Goal: Transaction & Acquisition: Purchase product/service

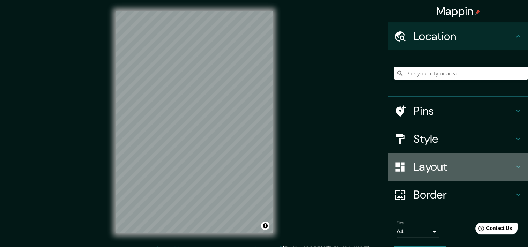
click at [438, 164] on h4 "Layout" at bounding box center [463, 167] width 100 height 14
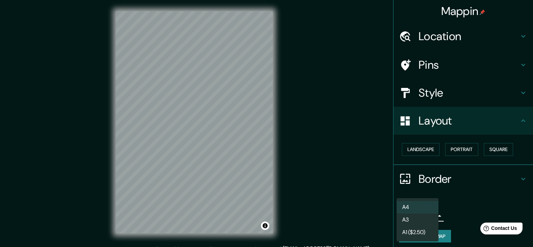
click at [430, 213] on body "Mappin Location Pins Style Layout Landscape Portrait Square Border Choose a bor…" at bounding box center [266, 123] width 533 height 247
click at [407, 219] on li "A3" at bounding box center [418, 219] width 42 height 13
type input "a4"
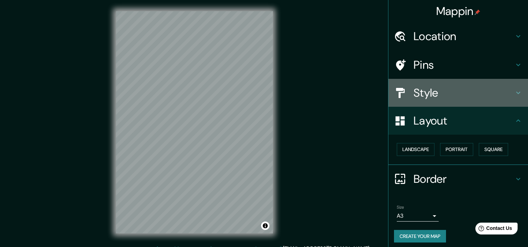
click at [423, 93] on h4 "Style" at bounding box center [463, 93] width 100 height 14
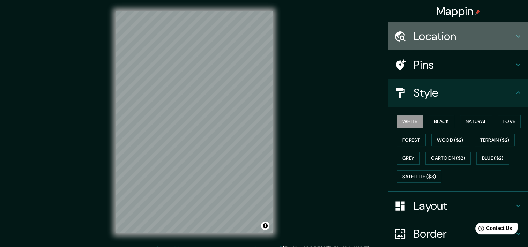
click at [424, 33] on h4 "Location" at bounding box center [463, 36] width 100 height 14
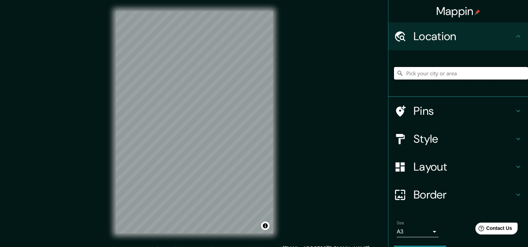
click at [421, 73] on input "Pick your city or area" at bounding box center [461, 73] width 134 height 13
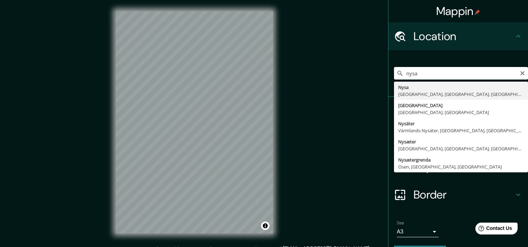
type input "Nysa, Nysa County, Opole Voivodeship, Poland"
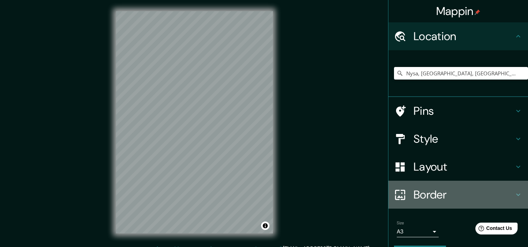
click at [417, 194] on h4 "Border" at bounding box center [463, 195] width 100 height 14
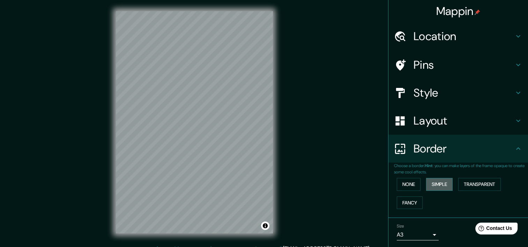
click at [434, 186] on button "Simple" at bounding box center [439, 184] width 27 height 13
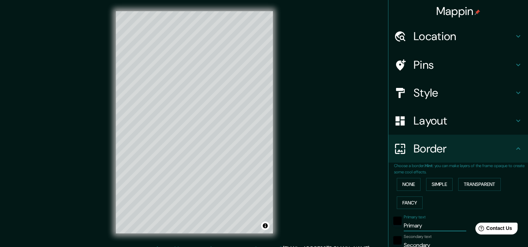
click at [421, 224] on input "Primary" at bounding box center [435, 225] width 62 height 11
type input "P"
type input "nysa"
click at [423, 244] on input "Secondary" at bounding box center [435, 245] width 62 height 11
drag, startPoint x: 427, startPoint y: 243, endPoint x: 389, endPoint y: 240, distance: 38.2
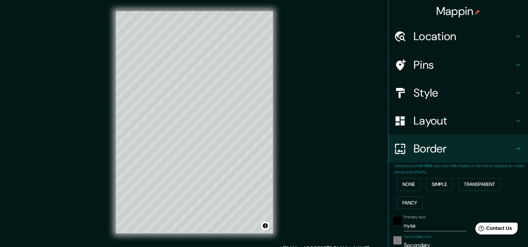
click at [391, 240] on div "Secondary text Secondary" at bounding box center [448, 242] width 114 height 17
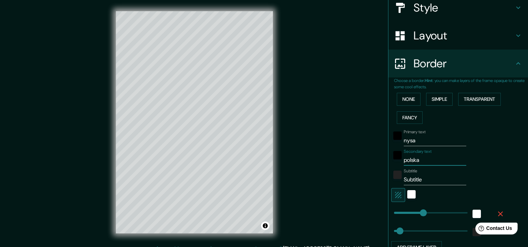
scroll to position [85, 0]
type input "polska"
click at [421, 183] on input "Subtitle" at bounding box center [435, 179] width 62 height 11
type input "S"
type input "o"
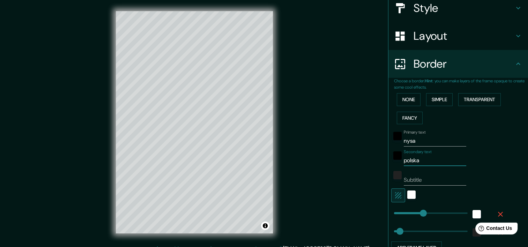
click at [427, 159] on input "polska" at bounding box center [435, 160] width 62 height 11
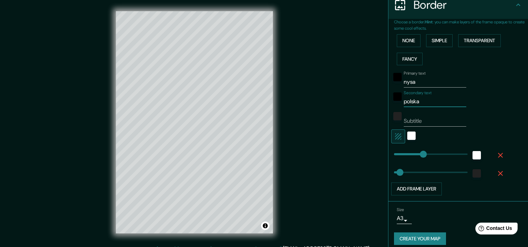
scroll to position [149, 0]
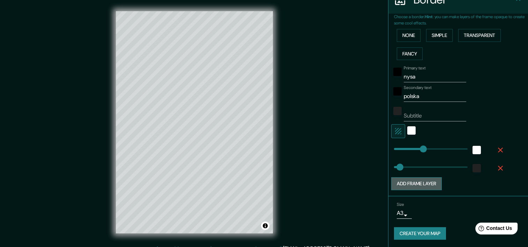
click at [435, 186] on button "Add frame layer" at bounding box center [416, 183] width 51 height 13
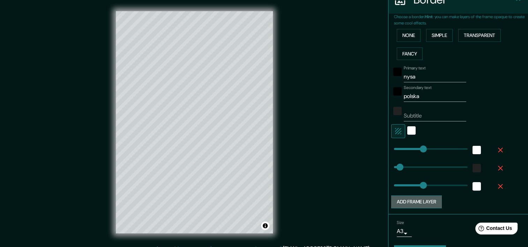
click at [422, 202] on button "Add frame layer" at bounding box center [416, 201] width 51 height 13
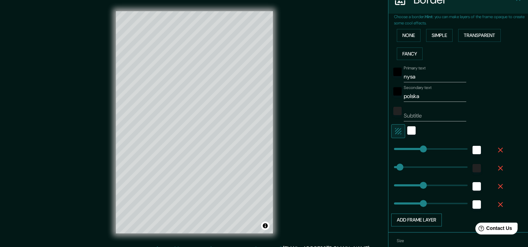
type input "204"
click at [423, 202] on span at bounding box center [426, 203] width 7 height 7
click at [420, 218] on button "Add frame layer" at bounding box center [416, 219] width 51 height 13
type input "108"
drag, startPoint x: 418, startPoint y: 222, endPoint x: 406, endPoint y: 220, distance: 12.3
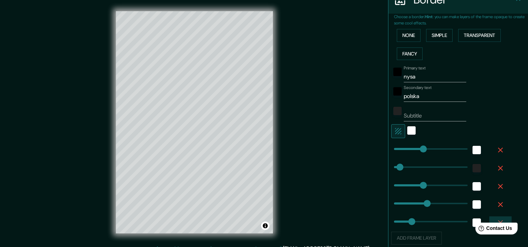
click at [496, 219] on icon "button" at bounding box center [500, 222] width 8 height 8
click at [496, 201] on icon "button" at bounding box center [500, 204] width 8 height 8
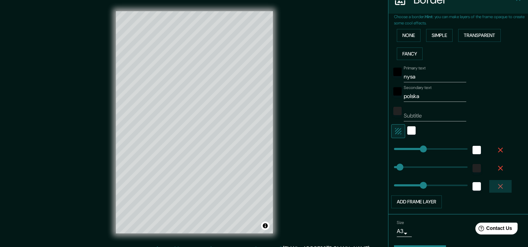
click at [496, 187] on icon "button" at bounding box center [500, 186] width 8 height 8
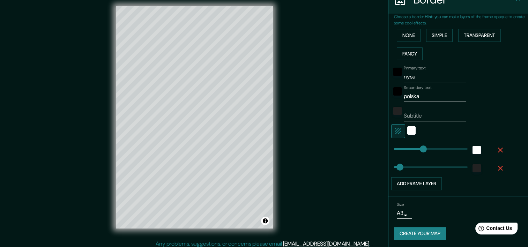
scroll to position [6, 0]
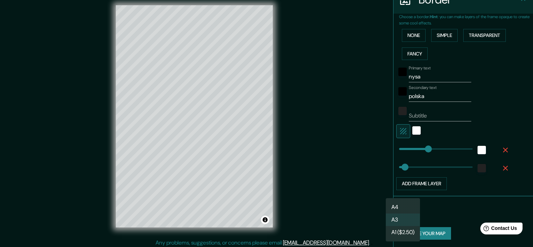
click at [401, 209] on body "Mappin Location Nysa, Nysa County, Opole Voivodeship, Poland Pins Style Layout …" at bounding box center [266, 117] width 533 height 247
click at [434, 235] on div at bounding box center [266, 123] width 533 height 247
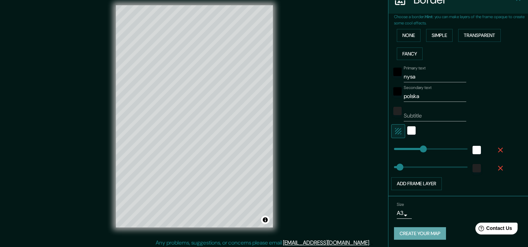
click at [434, 235] on button "Create your map" at bounding box center [420, 233] width 52 height 13
click at [434, 235] on div "Create your map" at bounding box center [458, 233] width 128 height 13
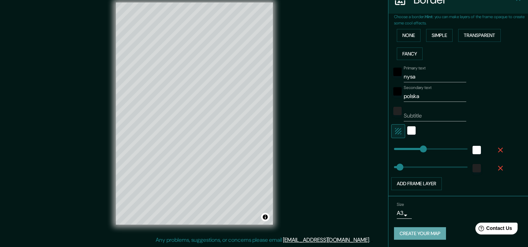
click at [431, 231] on button "Create your map" at bounding box center [420, 233] width 52 height 13
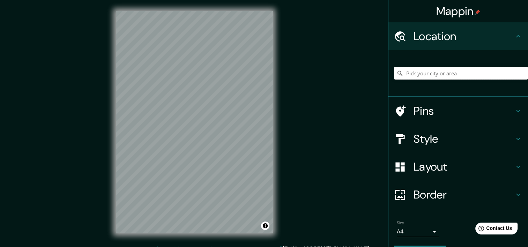
click at [418, 74] on input "Pick your city or area" at bounding box center [461, 73] width 134 height 13
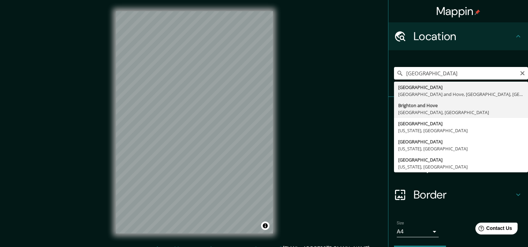
type input "Brighton and Hove, England, United Kingdom"
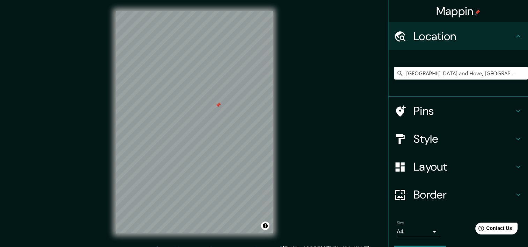
click at [219, 105] on div at bounding box center [218, 105] width 6 height 6
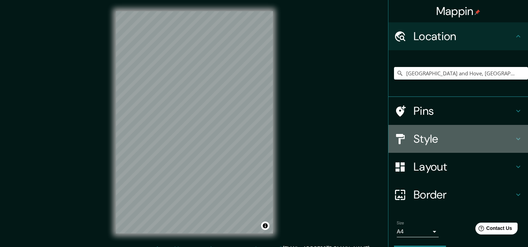
click at [436, 140] on h4 "Style" at bounding box center [463, 139] width 100 height 14
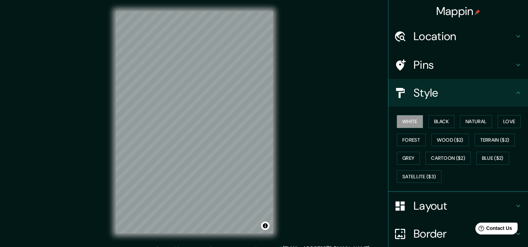
scroll to position [58, 0]
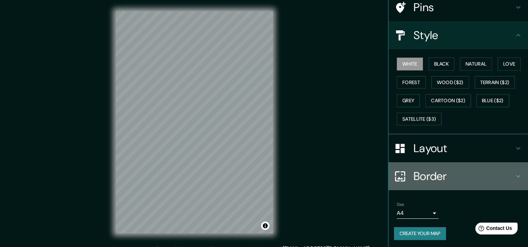
click at [420, 172] on h4 "Border" at bounding box center [463, 176] width 100 height 14
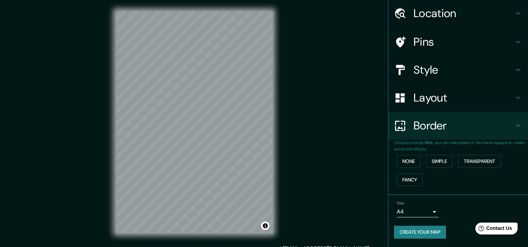
scroll to position [22, 0]
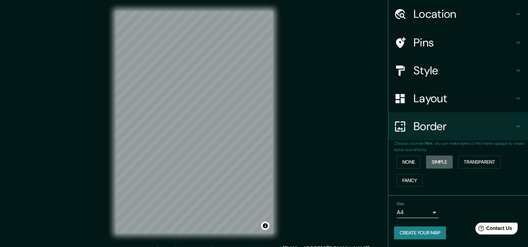
click at [434, 162] on button "Simple" at bounding box center [439, 162] width 27 height 13
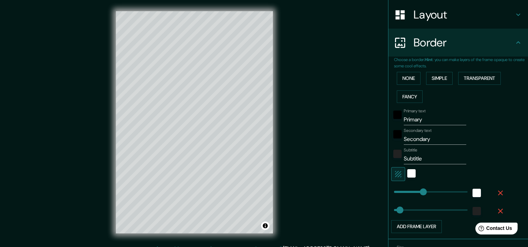
scroll to position [107, 0]
click at [426, 119] on input "Primary" at bounding box center [435, 118] width 62 height 11
type input "P"
type input "brighton"
click at [429, 136] on input "Secondary" at bounding box center [435, 138] width 62 height 11
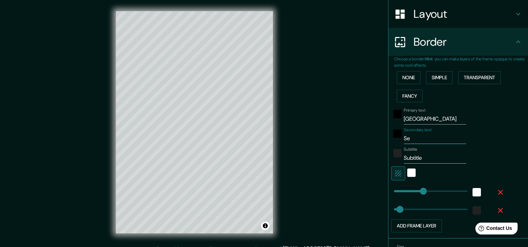
type input "S"
type input "united kigndom"
click at [423, 158] on input "Subtitle" at bounding box center [435, 157] width 62 height 11
type input "S"
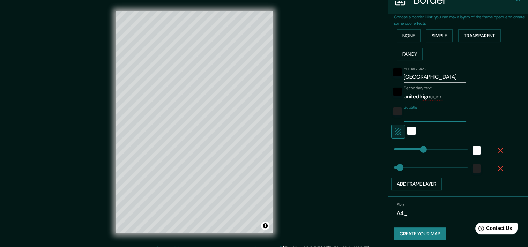
scroll to position [149, 0]
click at [413, 229] on button "Create your map" at bounding box center [420, 233] width 52 height 13
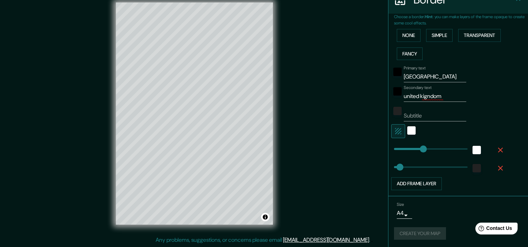
scroll to position [0, 0]
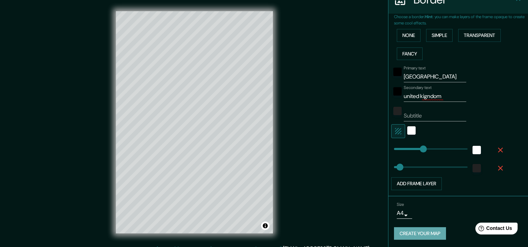
click at [401, 232] on button "Create your map" at bounding box center [420, 233] width 52 height 13
click at [405, 235] on button "Create your map" at bounding box center [420, 233] width 52 height 13
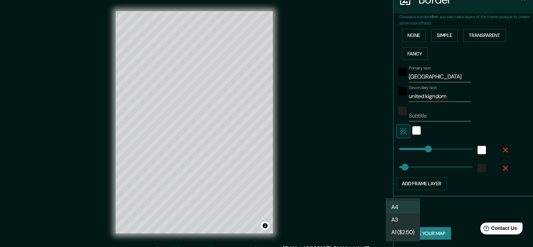
click at [397, 212] on body "Mappin Location Brighton and Hove, England, United Kingdom Pins Style Layout Bo…" at bounding box center [266, 123] width 533 height 247
click at [399, 222] on li "A3" at bounding box center [403, 219] width 34 height 13
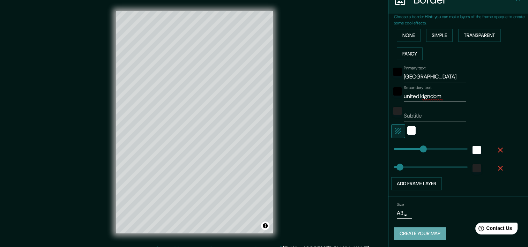
click at [401, 231] on button "Create your map" at bounding box center [420, 233] width 52 height 13
click at [409, 52] on button "Fancy" at bounding box center [410, 53] width 26 height 13
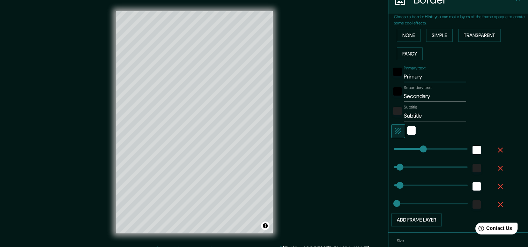
drag, startPoint x: 427, startPoint y: 74, endPoint x: 384, endPoint y: 70, distance: 43.5
click at [388, 70] on div "Choose a border. Hint : you can make layers of the frame opaque to create some …" at bounding box center [458, 123] width 140 height 219
type input "brighton"
click at [433, 94] on input "Secondary" at bounding box center [435, 96] width 62 height 11
type input "S"
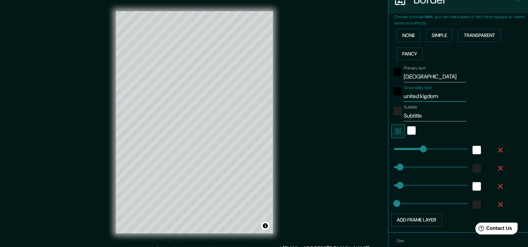
type input "united kigdom"
click at [427, 114] on input "Subtitle" at bounding box center [435, 115] width 62 height 11
type input "S"
click at [421, 96] on input "united kigdom" at bounding box center [435, 96] width 62 height 11
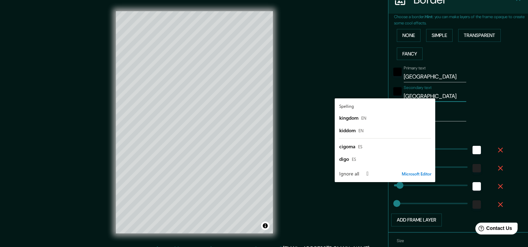
type input "united kingdom"
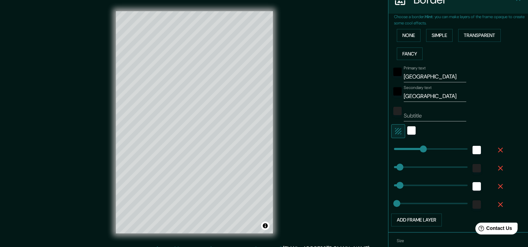
click at [462, 101] on div "Secondary text united kingdom" at bounding box center [448, 93] width 114 height 17
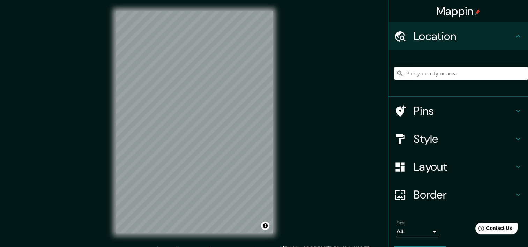
click at [418, 75] on input "Pick your city or area" at bounding box center [461, 73] width 134 height 13
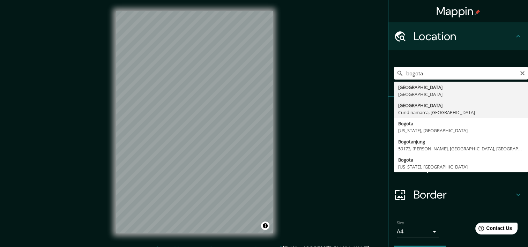
type input "Bogotá, Cundinamarca, Colombia"
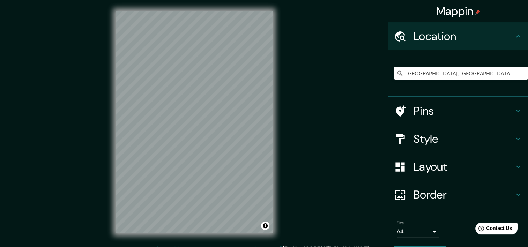
click at [251, 7] on div "© Mapbox © OpenStreetMap Improve this map" at bounding box center [194, 122] width 179 height 245
click at [192, 10] on div "© Mapbox © OpenStreetMap Improve this map" at bounding box center [194, 122] width 179 height 245
click at [169, 10] on div "© Mapbox © OpenStreetMap Improve this map" at bounding box center [194, 122] width 179 height 245
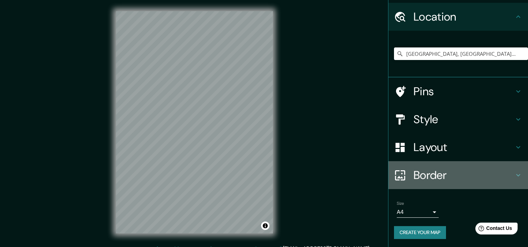
click at [429, 173] on h4 "Border" at bounding box center [463, 175] width 100 height 14
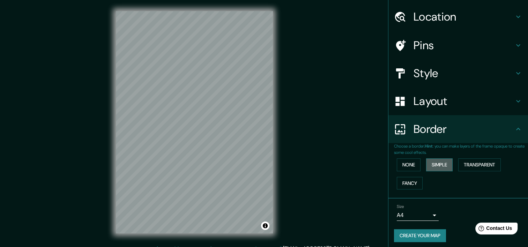
click at [430, 165] on button "Simple" at bounding box center [439, 164] width 27 height 13
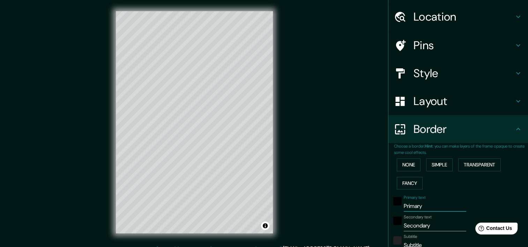
click at [420, 208] on input "Primary" at bounding box center [435, 206] width 62 height 11
type input "P"
type input "bogota"
click at [432, 222] on input "Secondary" at bounding box center [435, 225] width 62 height 11
type input "S"
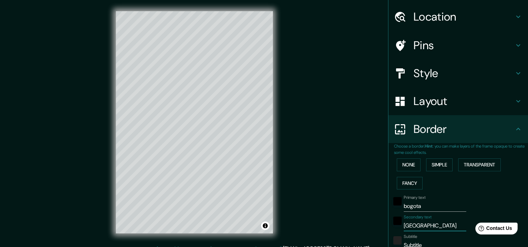
type input "colombia"
click at [421, 243] on input "Subtitle" at bounding box center [435, 245] width 62 height 11
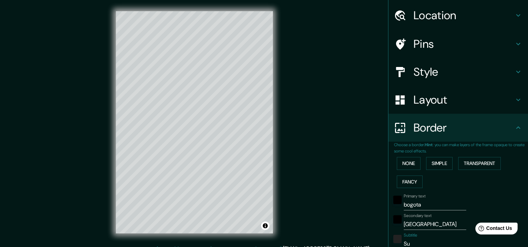
type input "S"
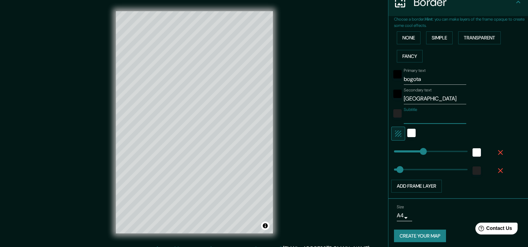
scroll to position [149, 0]
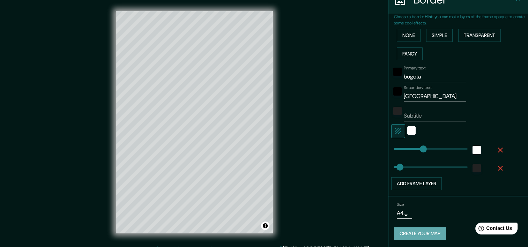
click at [434, 235] on button "Create your map" at bounding box center [420, 233] width 52 height 13
click at [413, 230] on button "Create your map" at bounding box center [420, 233] width 52 height 13
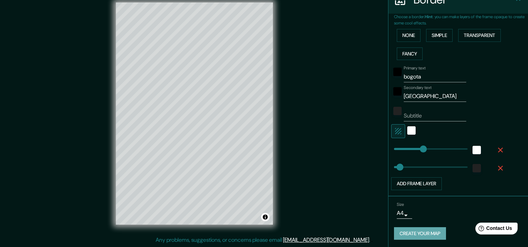
click at [412, 234] on button "Create your map" at bounding box center [420, 233] width 52 height 13
click at [263, 217] on button "Toggle attribution" at bounding box center [265, 217] width 8 height 8
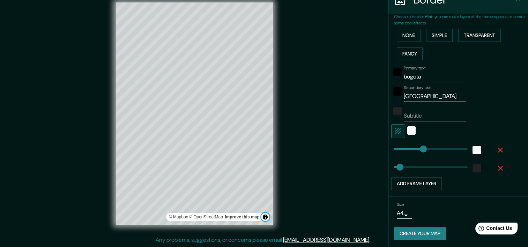
click at [263, 217] on button "Toggle attribution" at bounding box center [265, 217] width 8 height 8
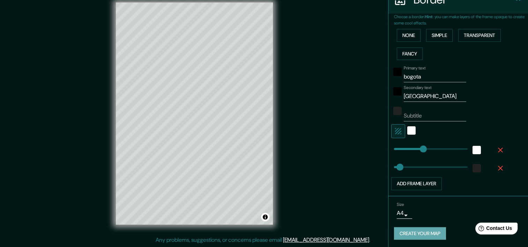
click at [411, 229] on button "Create your map" at bounding box center [420, 233] width 52 height 13
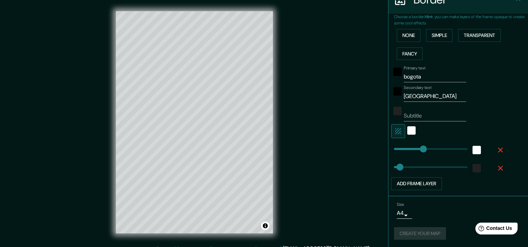
scroll to position [9, 0]
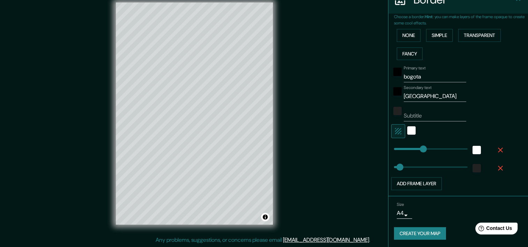
drag, startPoint x: 193, startPoint y: 0, endPoint x: 397, endPoint y: 234, distance: 309.8
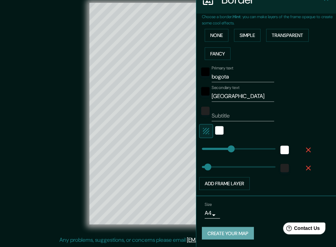
click at [239, 230] on button "Create your map" at bounding box center [228, 233] width 52 height 13
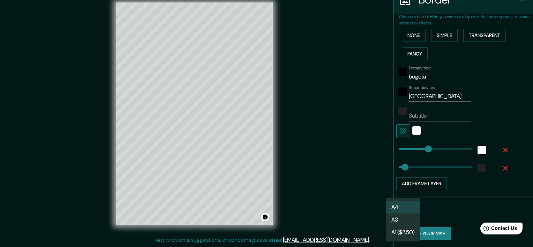
click at [400, 215] on body "Mappin Location Bogotá, Cundinamarca, Colombia Pins Style Layout Border Choose …" at bounding box center [266, 114] width 533 height 247
click at [398, 222] on li "A3" at bounding box center [403, 219] width 34 height 13
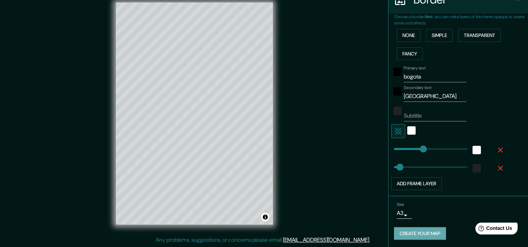
click at [404, 231] on button "Create your map" at bounding box center [420, 233] width 52 height 13
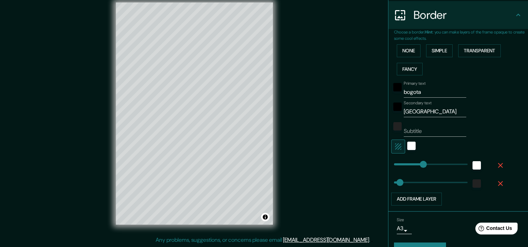
scroll to position [149, 0]
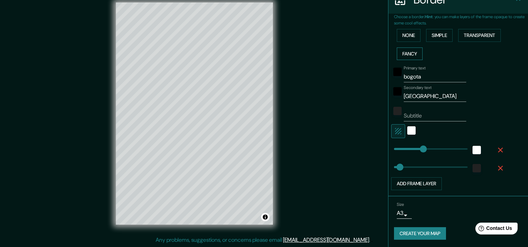
click at [402, 53] on button "Fancy" at bounding box center [410, 53] width 26 height 13
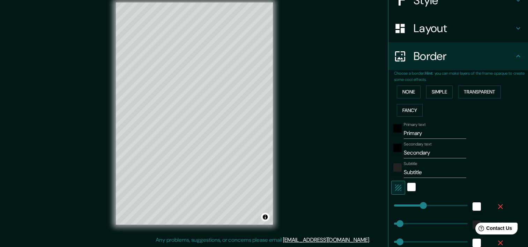
scroll to position [90, 0]
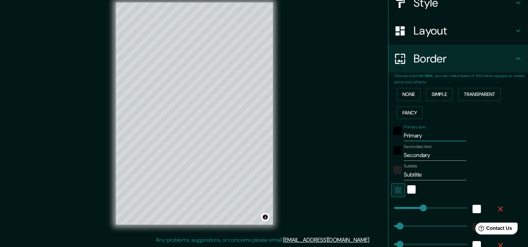
click at [431, 137] on input "Primary" at bounding box center [435, 135] width 62 height 11
type input "P"
type input "bogota"
click at [425, 154] on input "Secondary" at bounding box center [435, 155] width 62 height 11
type input "S"
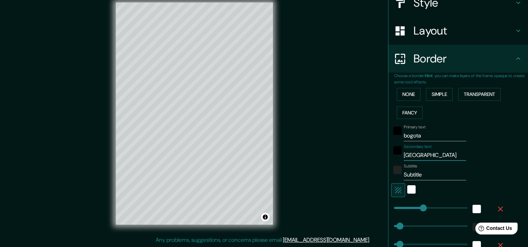
type input "colombia"
click at [421, 175] on input "Subtitle" at bounding box center [435, 174] width 62 height 11
type input "S"
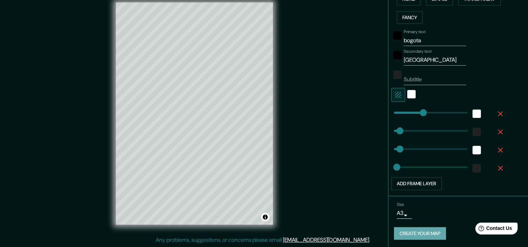
click at [430, 235] on button "Create your map" at bounding box center [420, 233] width 52 height 13
click at [419, 233] on button "Create your map" at bounding box center [420, 233] width 52 height 13
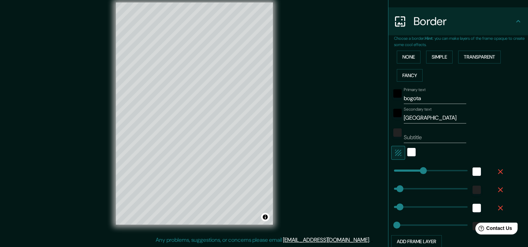
scroll to position [122, 0]
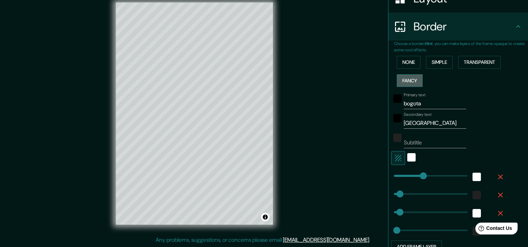
click at [398, 81] on button "Fancy" at bounding box center [410, 80] width 26 height 13
click at [465, 61] on button "Transparent" at bounding box center [479, 62] width 43 height 13
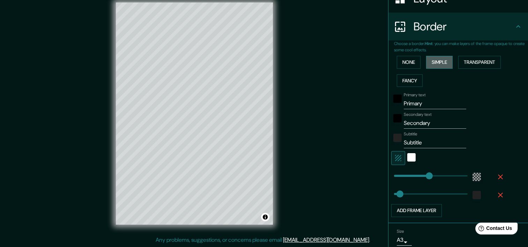
click at [433, 61] on button "Simple" at bounding box center [439, 62] width 27 height 13
click at [464, 61] on button "Transparent" at bounding box center [479, 62] width 43 height 13
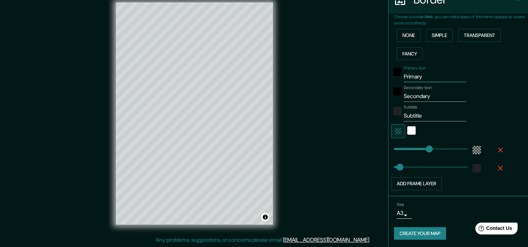
click at [420, 77] on input "Primary" at bounding box center [435, 76] width 62 height 11
type input "P"
type input "bogota"
click at [427, 95] on input "Secondary" at bounding box center [435, 96] width 62 height 11
type input "S"
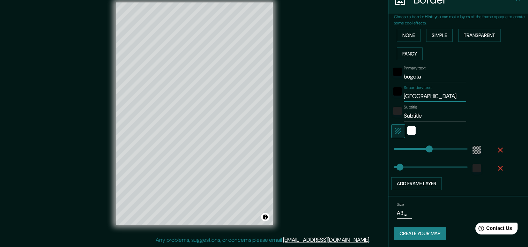
type input "colombia"
click at [422, 115] on input "Subtitle" at bounding box center [435, 115] width 62 height 11
type input "S"
click at [484, 127] on div at bounding box center [448, 131] width 114 height 14
click at [416, 232] on button "Create your map" at bounding box center [420, 233] width 52 height 13
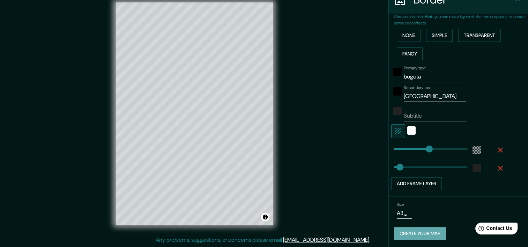
click at [411, 233] on button "Create your map" at bounding box center [420, 233] width 52 height 13
click at [417, 230] on button "Create your map" at bounding box center [420, 233] width 52 height 13
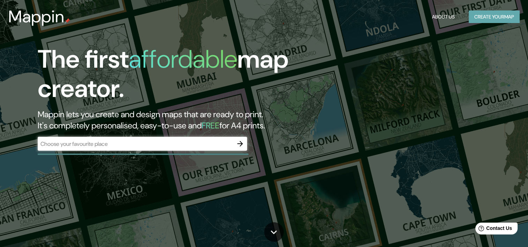
click at [475, 22] on button "Create your map" at bounding box center [494, 16] width 51 height 13
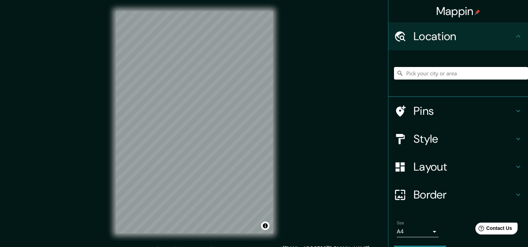
scroll to position [20, 0]
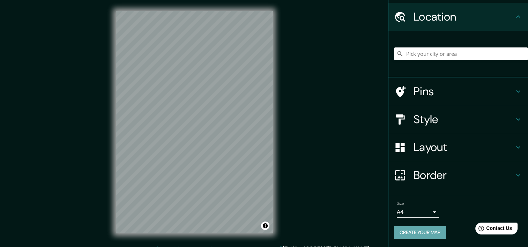
click at [423, 232] on button "Create your map" at bounding box center [420, 232] width 52 height 13
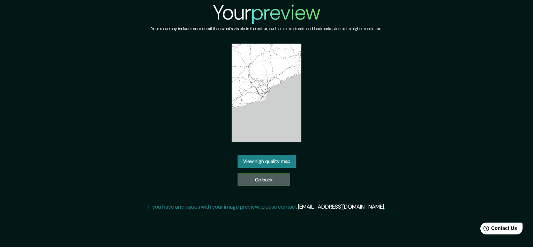
click at [260, 182] on link "Go back" at bounding box center [264, 179] width 53 height 13
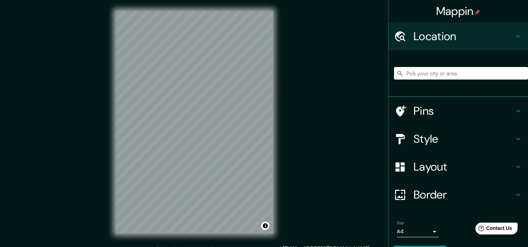
click at [430, 71] on input "Pick your city or area" at bounding box center [461, 73] width 134 height 13
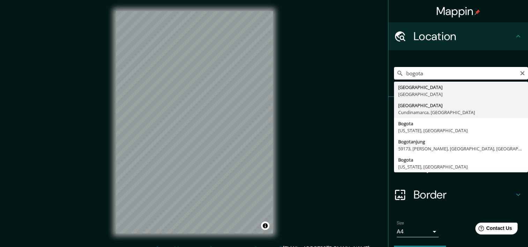
type input "[GEOGRAPHIC_DATA], [GEOGRAPHIC_DATA], [GEOGRAPHIC_DATA]"
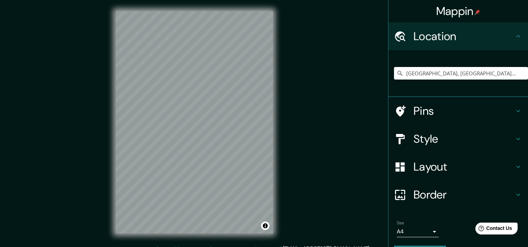
click at [226, 8] on div "© Mapbox © OpenStreetMap Improve this map" at bounding box center [194, 122] width 179 height 245
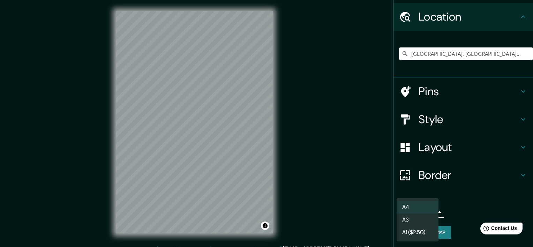
click at [420, 211] on body "Mappin Location [GEOGRAPHIC_DATA], [GEOGRAPHIC_DATA], [GEOGRAPHIC_DATA] Pins St…" at bounding box center [266, 123] width 533 height 247
click at [413, 218] on li "A3" at bounding box center [418, 219] width 42 height 13
type input "a4"
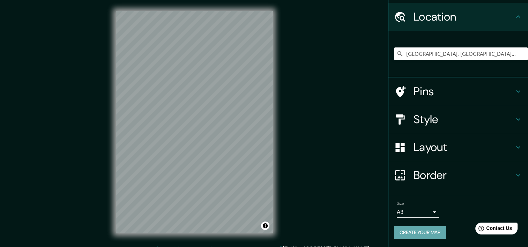
click at [413, 237] on button "Create your map" at bounding box center [420, 232] width 52 height 13
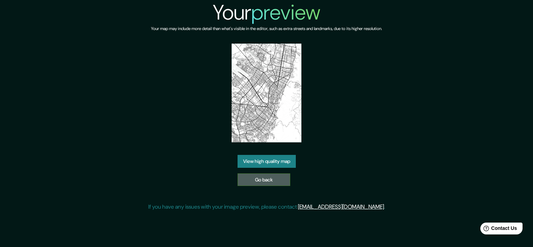
click at [276, 178] on link "Go back" at bounding box center [264, 179] width 53 height 13
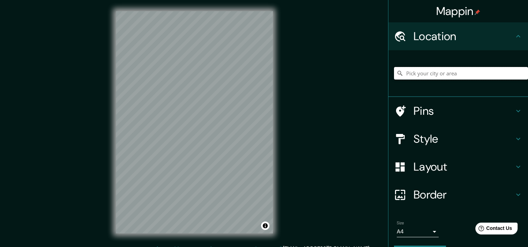
click at [429, 75] on input "Pick your city or area" at bounding box center [461, 73] width 134 height 13
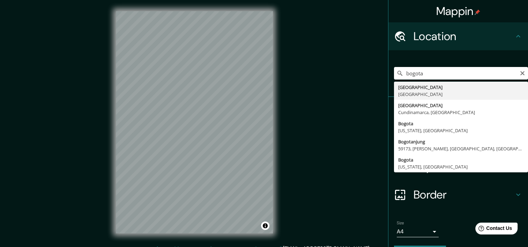
type input "[GEOGRAPHIC_DATA], [GEOGRAPHIC_DATA]"
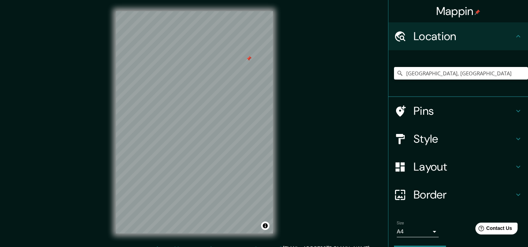
click at [248, 60] on div at bounding box center [249, 59] width 6 height 6
click at [236, 124] on div at bounding box center [236, 122] width 6 height 6
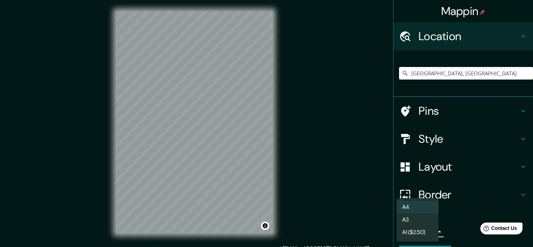
click at [416, 232] on body "Mappin Location Bogotá, Colombia Pins Style Layout Border Choose a border. Hint…" at bounding box center [266, 123] width 533 height 247
click at [406, 219] on li "A3" at bounding box center [418, 219] width 42 height 13
type input "a4"
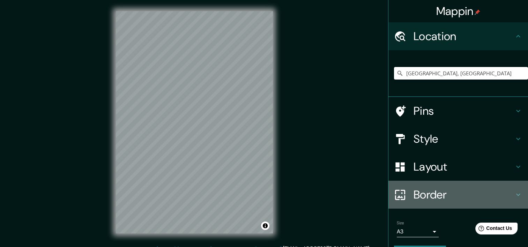
click at [434, 196] on h4 "Border" at bounding box center [463, 195] width 100 height 14
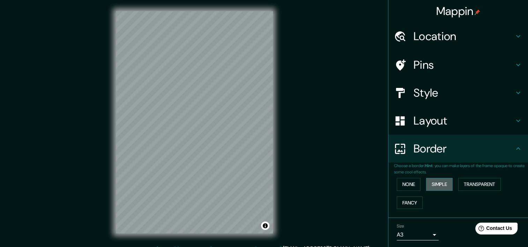
click at [440, 184] on button "Simple" at bounding box center [439, 184] width 27 height 13
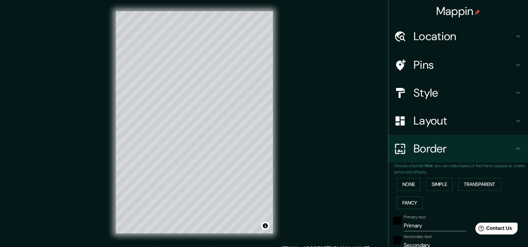
click at [421, 225] on input "Primary" at bounding box center [435, 225] width 62 height 11
type input "P"
type input "bogota"
click at [428, 242] on input "Secondary" at bounding box center [435, 245] width 62 height 11
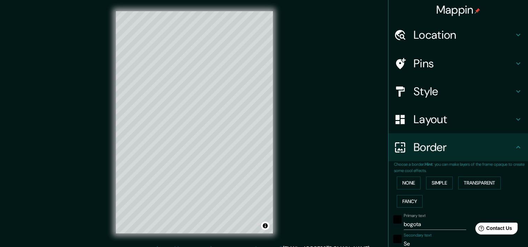
type input "S"
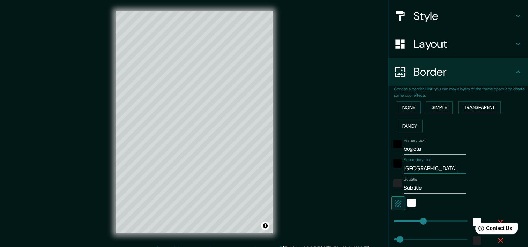
scroll to position [78, 0]
type input "colombia"
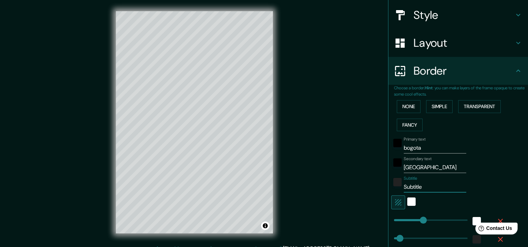
click at [426, 187] on input "Subtitle" at bounding box center [435, 186] width 62 height 11
type input "S"
click at [486, 153] on div "Primary text bogota Secondary text colombia Subtitle Add frame layer" at bounding box center [450, 197] width 112 height 127
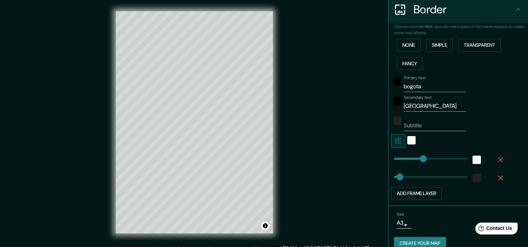
scroll to position [149, 0]
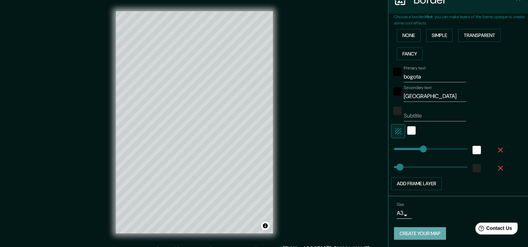
click at [426, 232] on button "Create your map" at bounding box center [420, 233] width 52 height 13
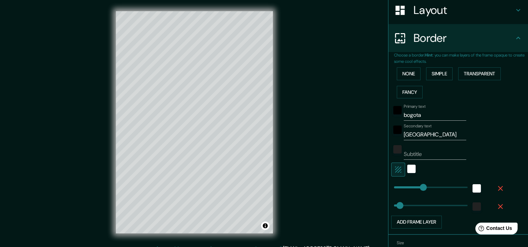
scroll to position [110, 0]
click at [463, 75] on button "Transparent" at bounding box center [479, 74] width 43 height 13
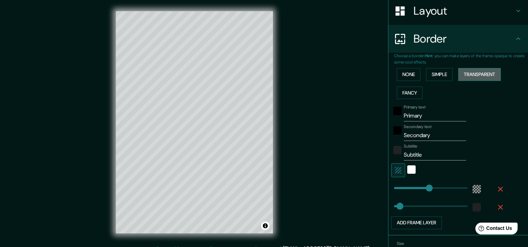
click at [463, 75] on button "Transparent" at bounding box center [479, 74] width 43 height 13
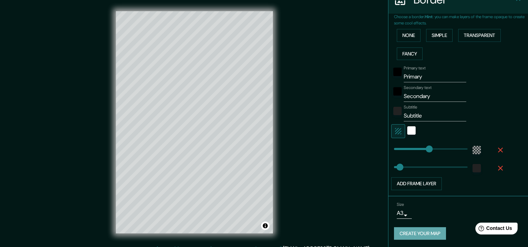
click at [413, 233] on button "Create your map" at bounding box center [420, 233] width 52 height 13
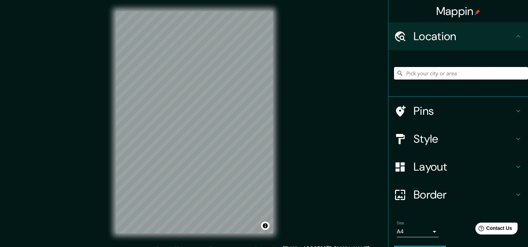
click at [416, 76] on input "Pick your city or area" at bounding box center [461, 73] width 134 height 13
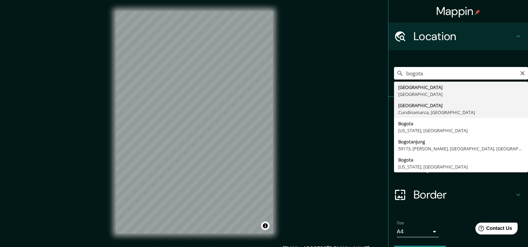
type input "[GEOGRAPHIC_DATA], [GEOGRAPHIC_DATA], [GEOGRAPHIC_DATA]"
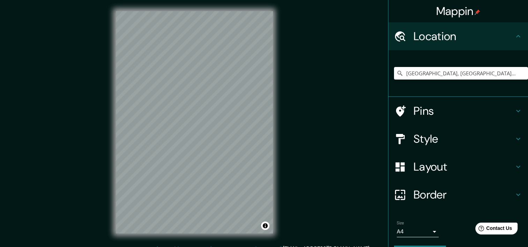
click at [208, 6] on div "© Mapbox © OpenStreetMap Improve this map" at bounding box center [194, 122] width 179 height 245
click at [202, 0] on html "Mappin Location [GEOGRAPHIC_DATA], [GEOGRAPHIC_DATA], [GEOGRAPHIC_DATA] Pins St…" at bounding box center [264, 123] width 528 height 247
click at [198, 0] on html "Mappin Location [GEOGRAPHIC_DATA], [GEOGRAPHIC_DATA], [GEOGRAPHIC_DATA] Pins St…" at bounding box center [264, 123] width 528 height 247
click at [197, 70] on div at bounding box center [199, 69] width 6 height 6
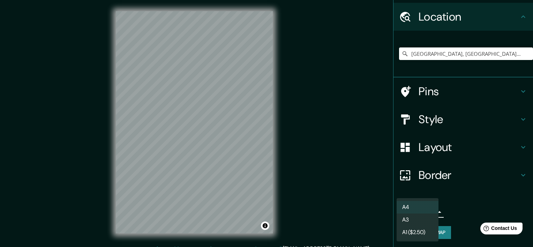
click at [418, 207] on body "Mappin Location [GEOGRAPHIC_DATA], [GEOGRAPHIC_DATA], [GEOGRAPHIC_DATA] Pins St…" at bounding box center [266, 123] width 533 height 247
click at [411, 218] on li "A3" at bounding box center [418, 219] width 42 height 13
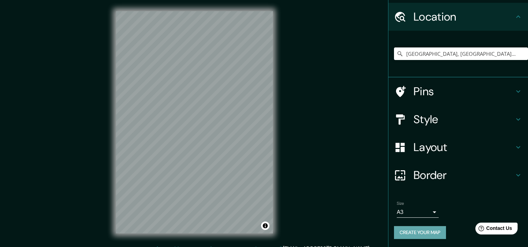
click at [404, 230] on button "Create your map" at bounding box center [420, 232] width 52 height 13
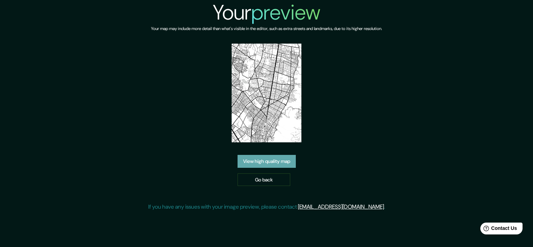
click at [278, 162] on link "View high quality map" at bounding box center [267, 161] width 58 height 13
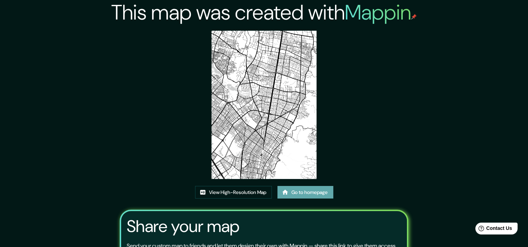
click at [301, 191] on link "Go to homepage" at bounding box center [305, 192] width 56 height 13
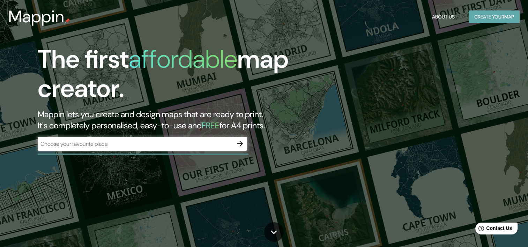
click at [484, 21] on button "Create your map" at bounding box center [494, 16] width 51 height 13
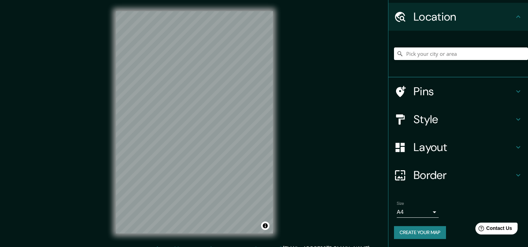
scroll to position [19, 0]
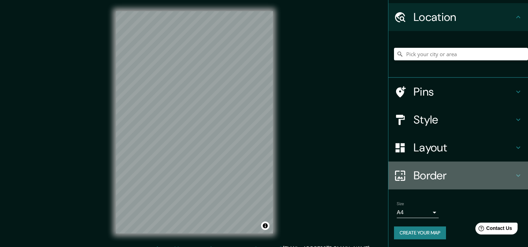
click at [435, 176] on h4 "Border" at bounding box center [463, 175] width 100 height 14
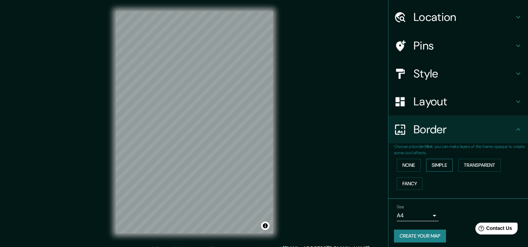
click at [437, 161] on button "Simple" at bounding box center [439, 165] width 27 height 13
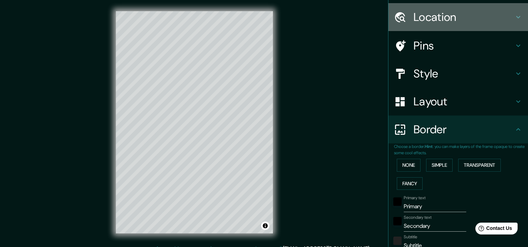
click at [422, 15] on h4 "Location" at bounding box center [463, 17] width 100 height 14
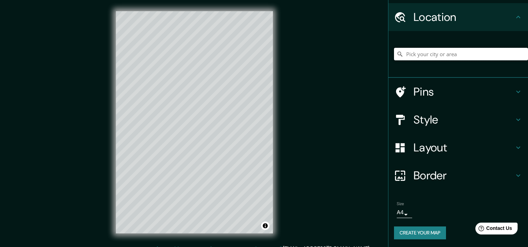
click at [418, 52] on input "Pick your city or area" at bounding box center [461, 54] width 134 height 13
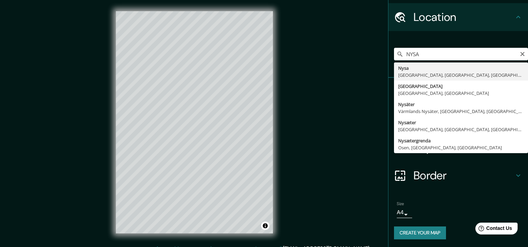
type input "Nysa, Nysa County, Opole Voivodeship, Poland"
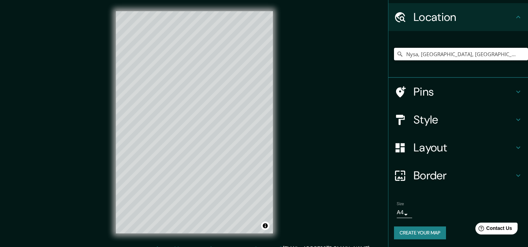
scroll to position [20, 0]
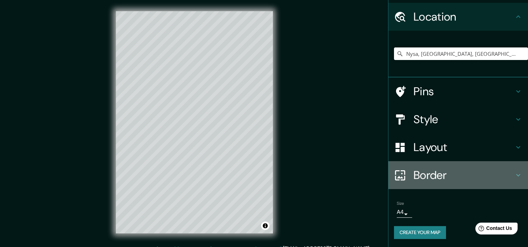
click at [420, 169] on h4 "Border" at bounding box center [463, 175] width 100 height 14
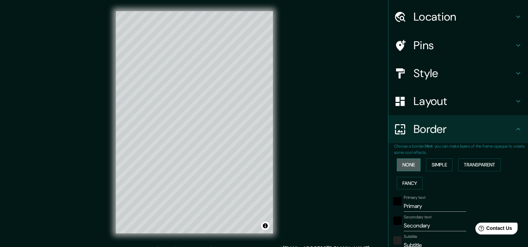
click at [403, 165] on button "None" at bounding box center [409, 164] width 24 height 13
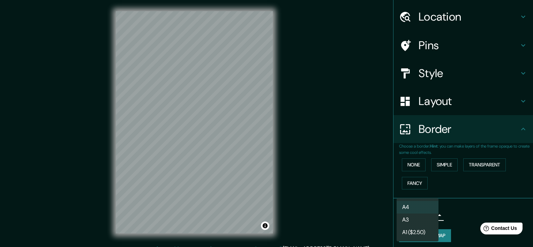
click at [409, 217] on body "Mappin Location Nysa, Nysa County, Opole Voivodeship, Poland Pins Style Layout …" at bounding box center [266, 123] width 533 height 247
click at [407, 218] on li "A3" at bounding box center [418, 219] width 42 height 13
type input "a4"
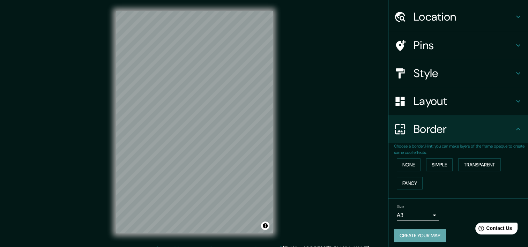
click at [409, 236] on button "Create your map" at bounding box center [420, 235] width 52 height 13
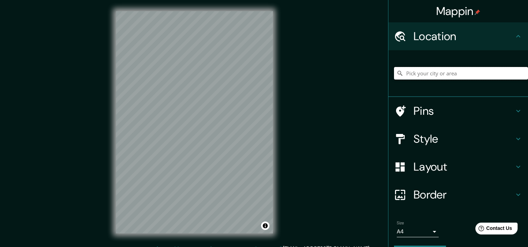
click at [405, 73] on input "Pick your city or area" at bounding box center [461, 73] width 134 height 13
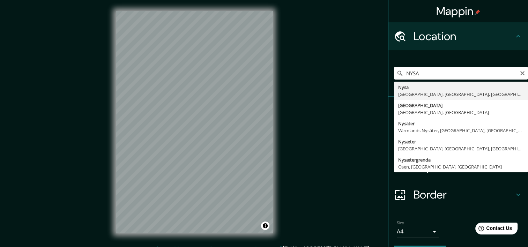
type input "Nysa, [GEOGRAPHIC_DATA], [GEOGRAPHIC_DATA], [GEOGRAPHIC_DATA]"
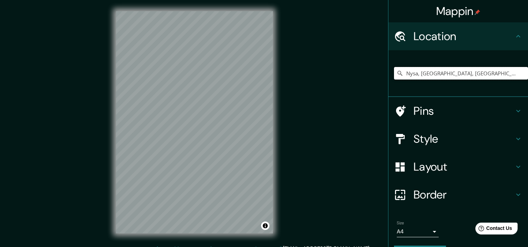
scroll to position [20, 0]
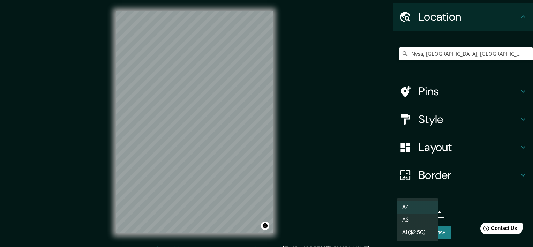
click at [424, 210] on body "Mappin Location [GEOGRAPHIC_DATA], [GEOGRAPHIC_DATA], [GEOGRAPHIC_DATA], [GEOGR…" at bounding box center [266, 123] width 533 height 247
click at [414, 218] on li "A3" at bounding box center [418, 219] width 42 height 13
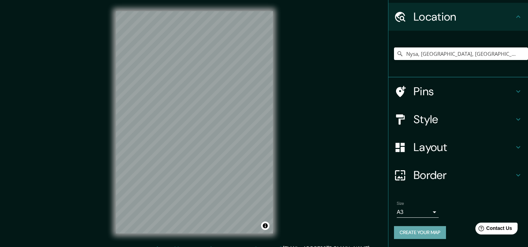
click at [414, 231] on button "Create your map" at bounding box center [420, 232] width 52 height 13
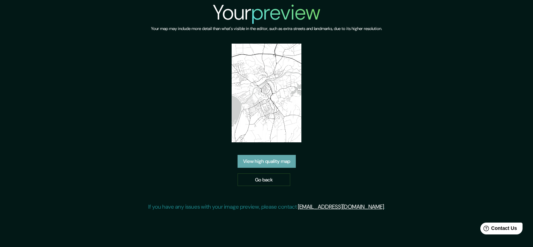
click at [269, 157] on link "View high quality map" at bounding box center [267, 161] width 58 height 13
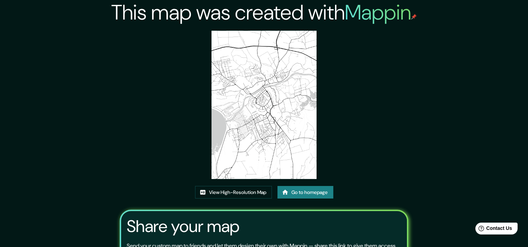
click at [265, 93] on img at bounding box center [263, 105] width 105 height 148
drag, startPoint x: 265, startPoint y: 93, endPoint x: 222, endPoint y: 191, distance: 107.1
click at [222, 191] on link "View High-Resolution Map" at bounding box center [233, 192] width 77 height 13
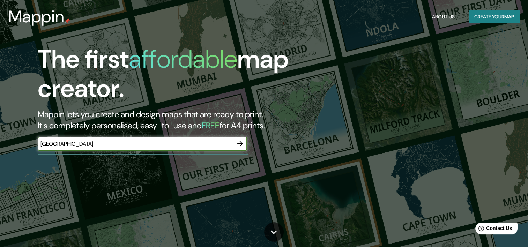
type input "BRIGHTON AND HOVE, INGLATERRA"
click at [238, 145] on icon "button" at bounding box center [240, 144] width 8 height 8
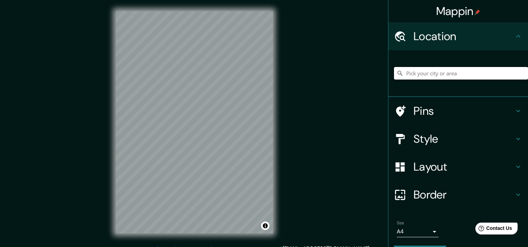
click at [423, 75] on input "Pick your city or area" at bounding box center [461, 73] width 134 height 13
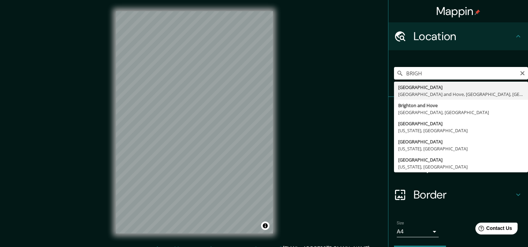
type input "Brighton, Brighton and Hove, England, United Kingdom"
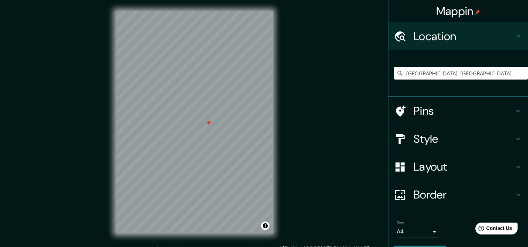
click at [210, 125] on div at bounding box center [208, 123] width 6 height 6
click at [207, 151] on div at bounding box center [207, 152] width 6 height 6
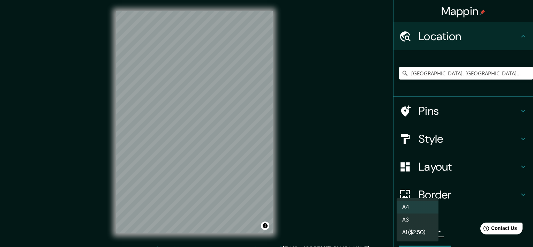
click at [421, 230] on body "Mappin Location Brighton, Brighton and Hove, England, United Kingdom Pins Style…" at bounding box center [266, 123] width 533 height 247
click at [417, 222] on li "A3" at bounding box center [418, 219] width 42 height 13
type input "a4"
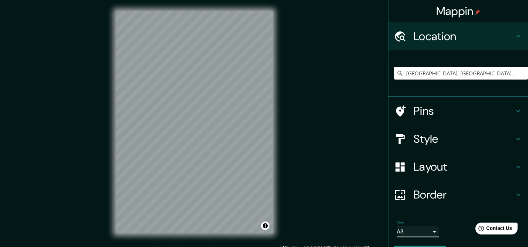
scroll to position [20, 0]
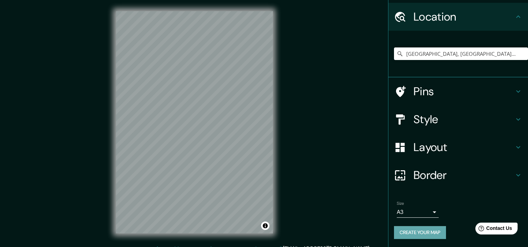
click at [428, 230] on button "Create your map" at bounding box center [420, 232] width 52 height 13
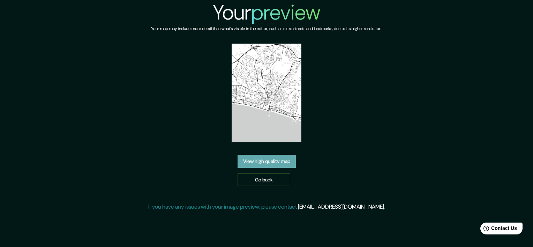
click at [283, 167] on link "View high quality map" at bounding box center [267, 161] width 58 height 13
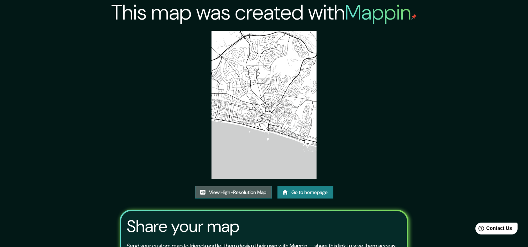
click at [233, 193] on link "View High-Resolution Map" at bounding box center [233, 192] width 77 height 13
